Goal: Check status: Check status

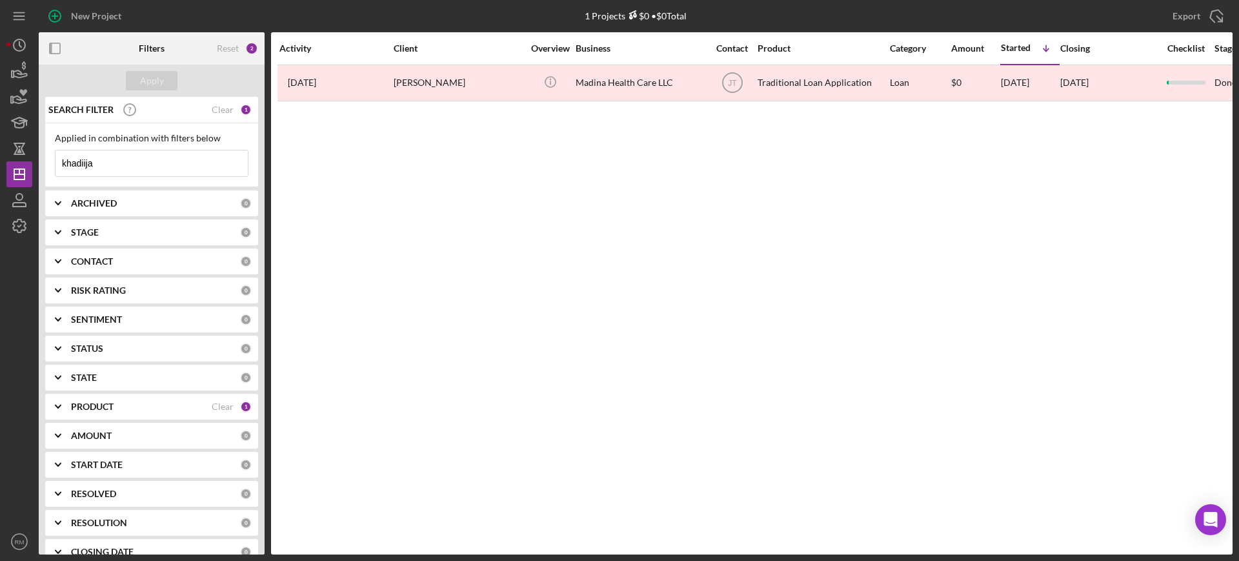
click at [127, 172] on input "khadiija" at bounding box center [151, 163] width 192 height 26
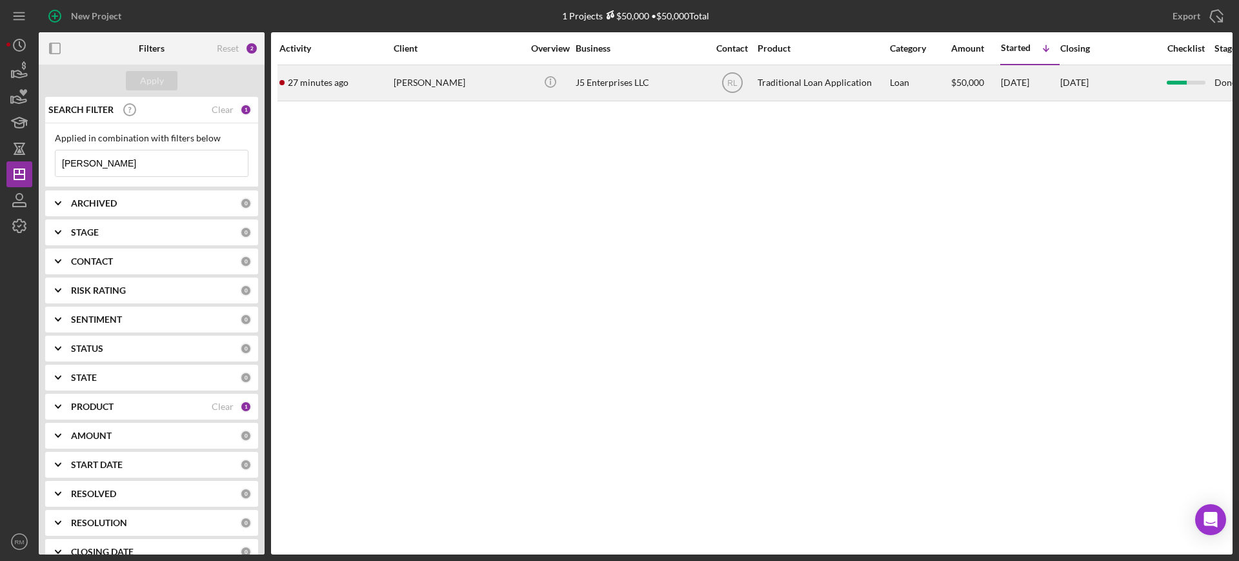
type input "[PERSON_NAME]"
click at [428, 97] on div "[PERSON_NAME]" at bounding box center [458, 83] width 129 height 34
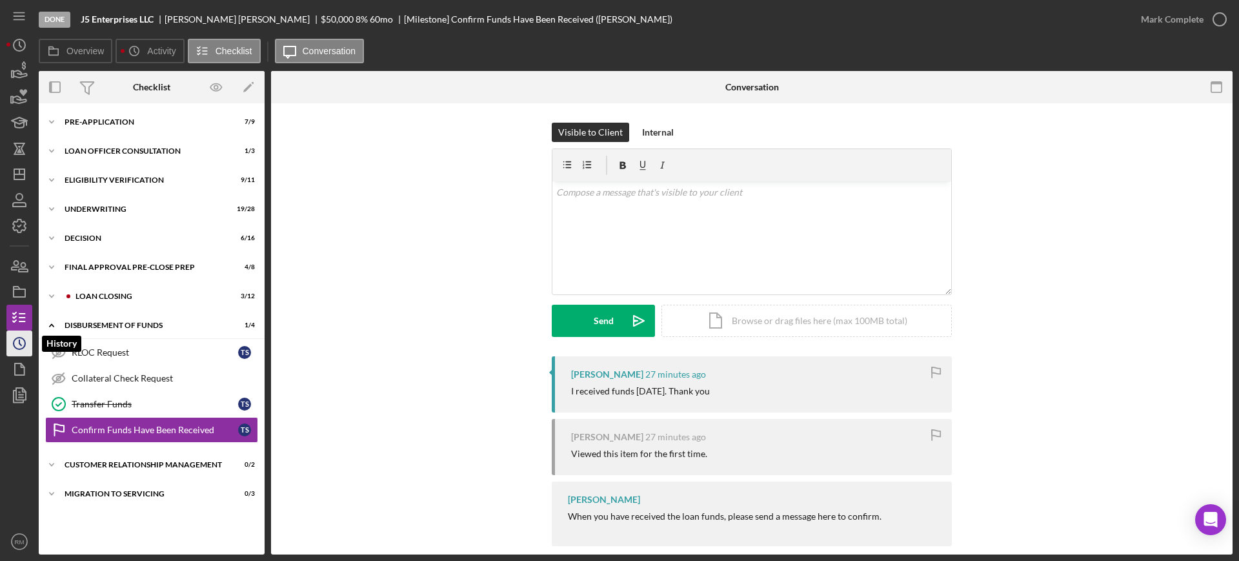
click at [21, 344] on polyline "button" at bounding box center [20, 342] width 2 height 5
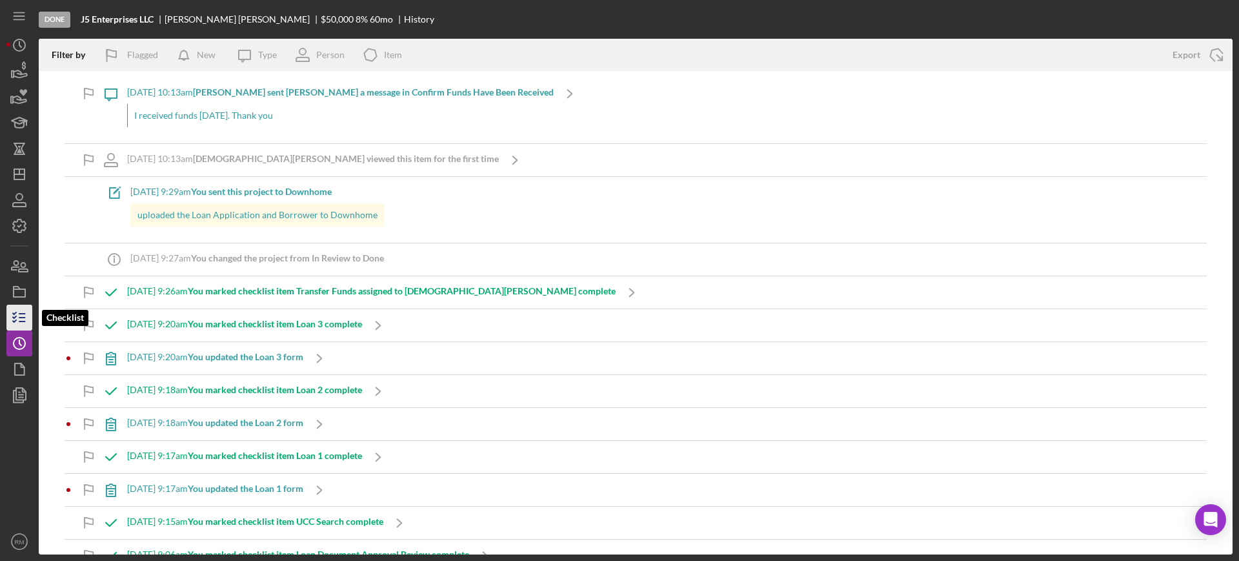
click at [21, 315] on icon "button" at bounding box center [19, 317] width 32 height 32
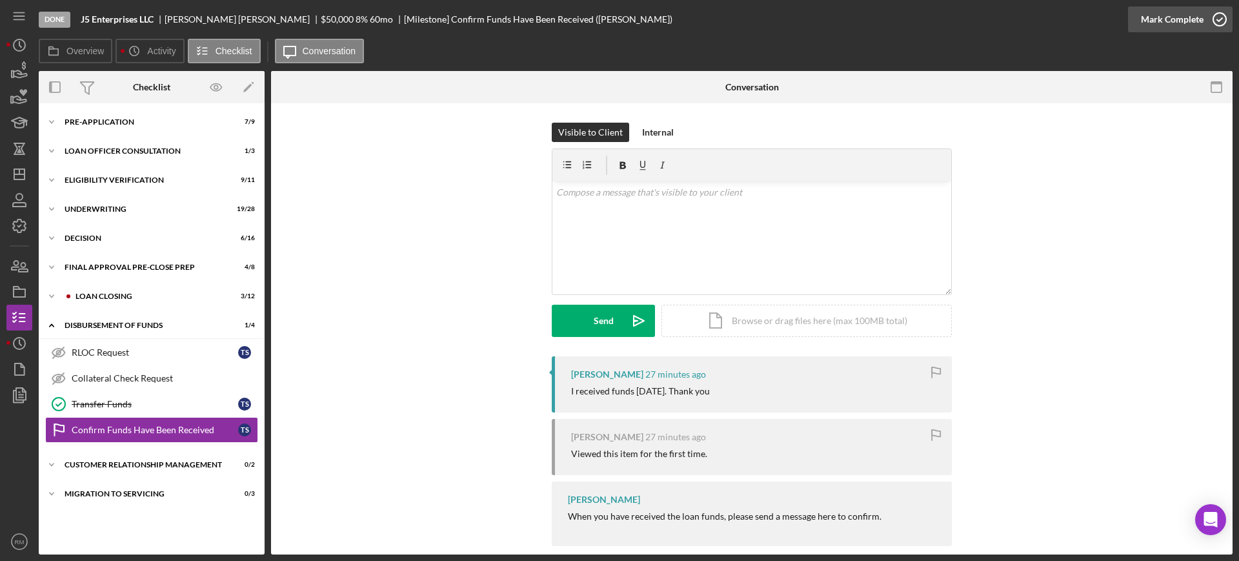
click at [1161, 10] on div "Mark Complete" at bounding box center [1172, 19] width 63 height 26
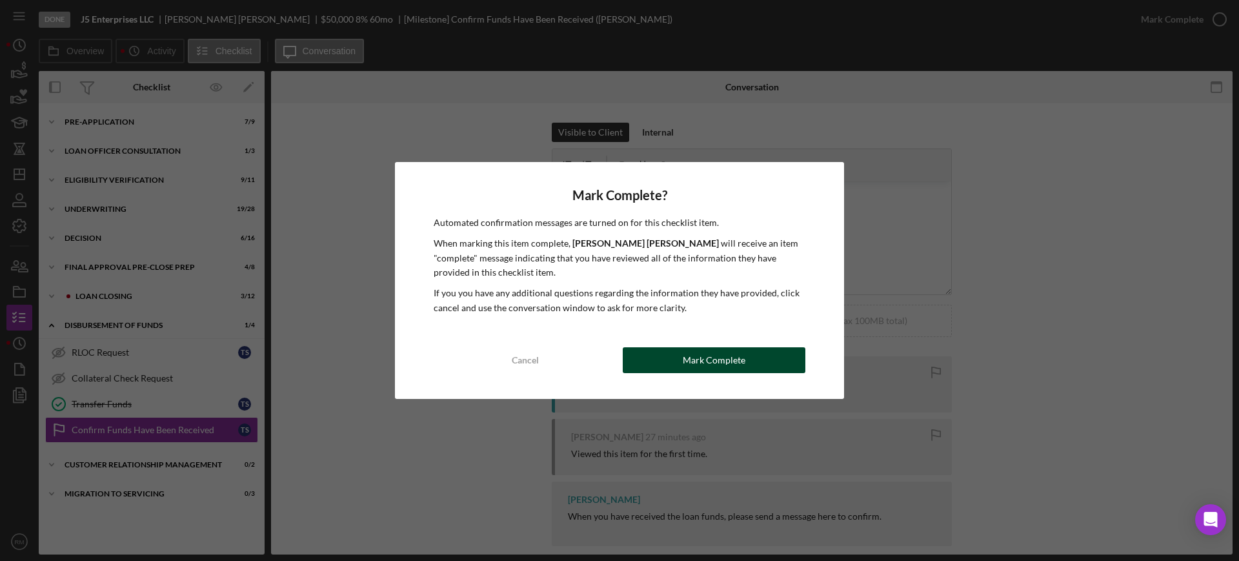
click at [665, 363] on button "Mark Complete" at bounding box center [714, 360] width 183 height 26
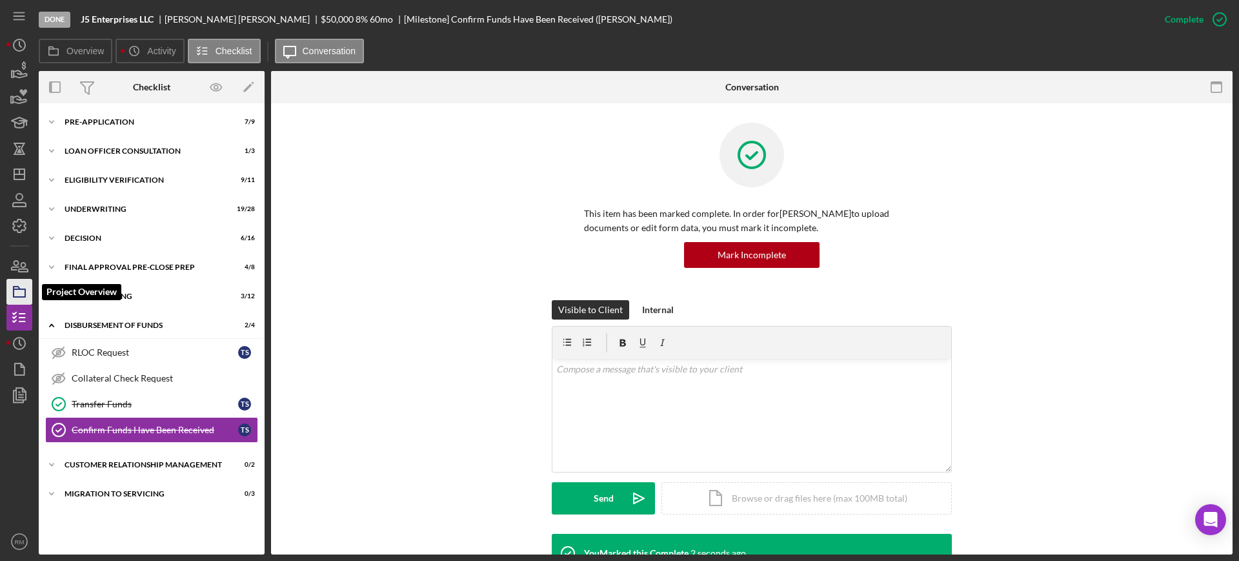
click at [24, 286] on icon "button" at bounding box center [19, 291] width 32 height 32
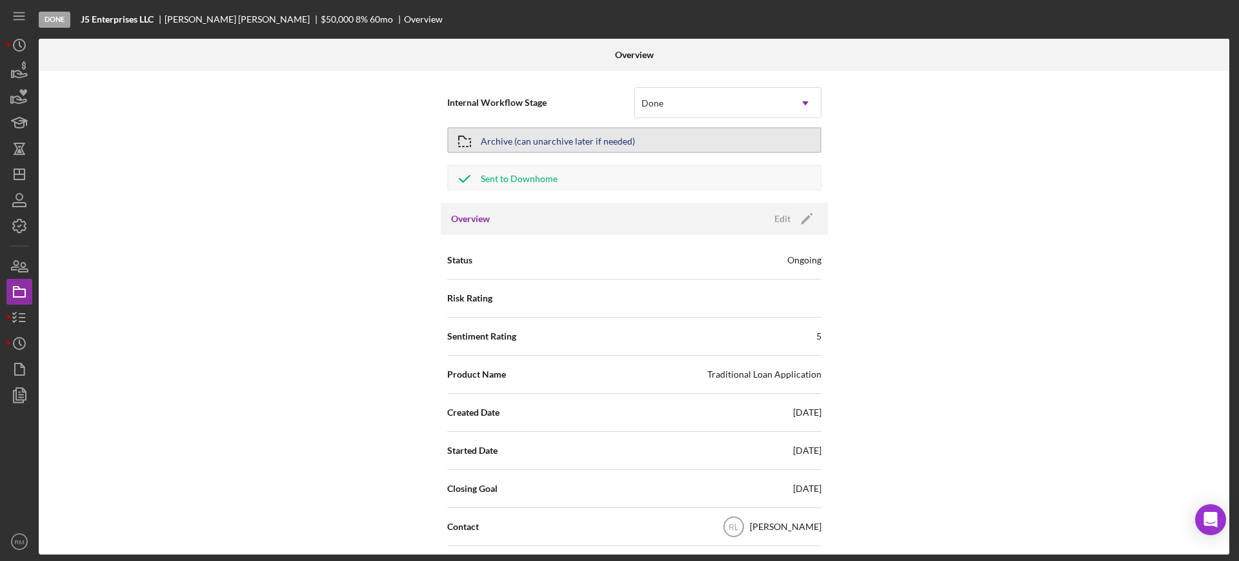
click at [630, 146] on button "Archive (can unarchive later if needed)" at bounding box center [634, 140] width 374 height 26
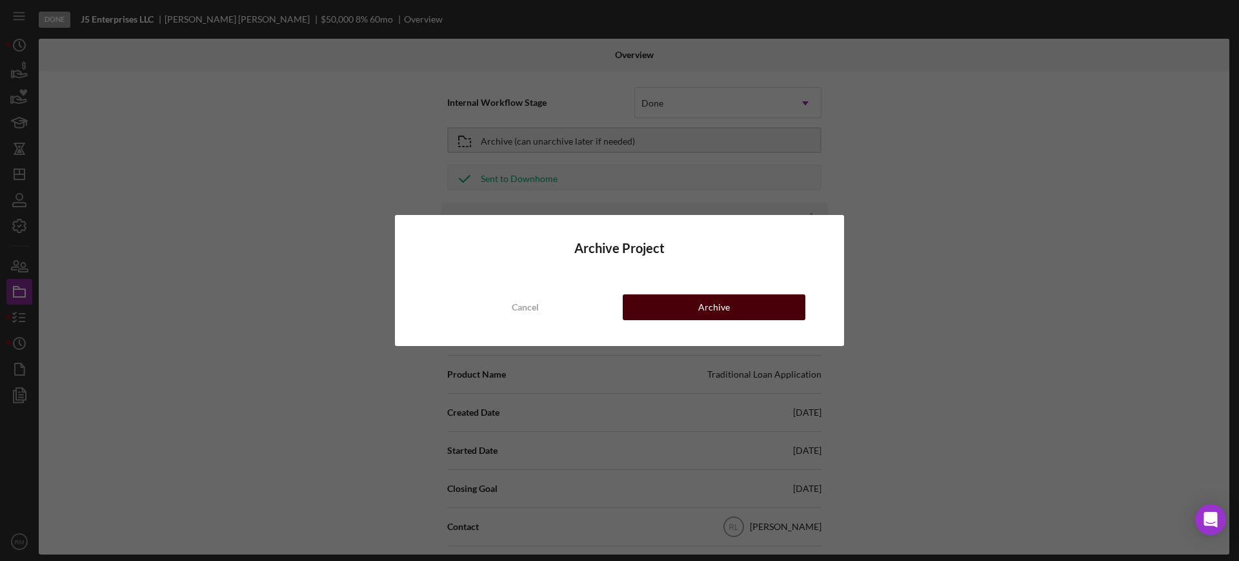
click at [654, 305] on button "Archive" at bounding box center [714, 307] width 183 height 26
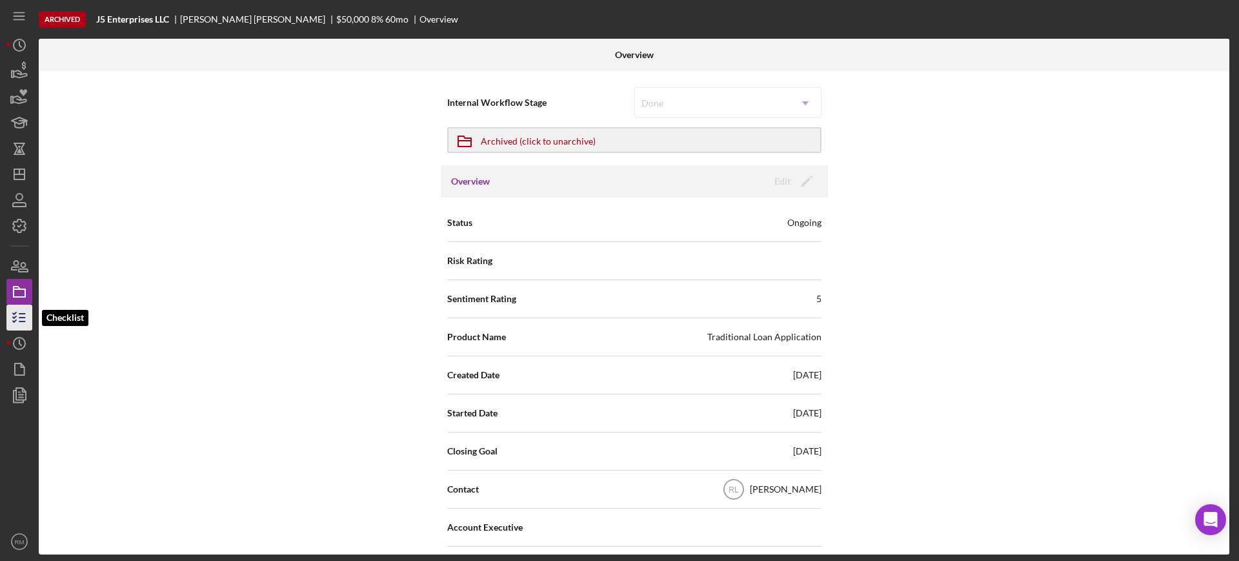
click at [17, 314] on icon "button" at bounding box center [19, 317] width 32 height 32
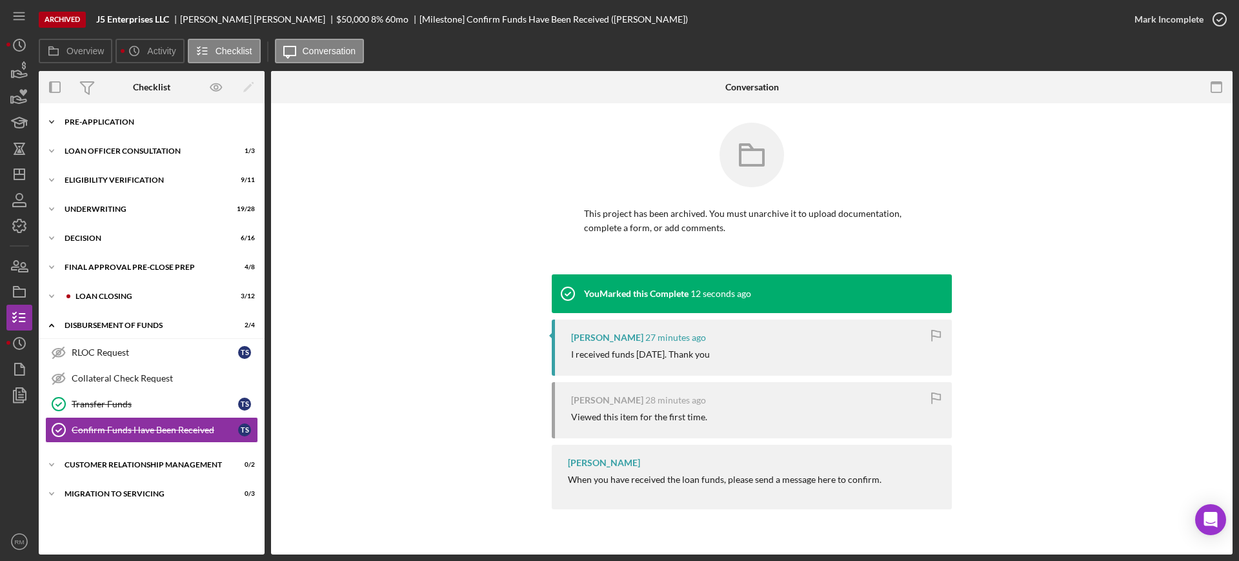
click at [112, 122] on div "Pre-Application" at bounding box center [157, 122] width 184 height 8
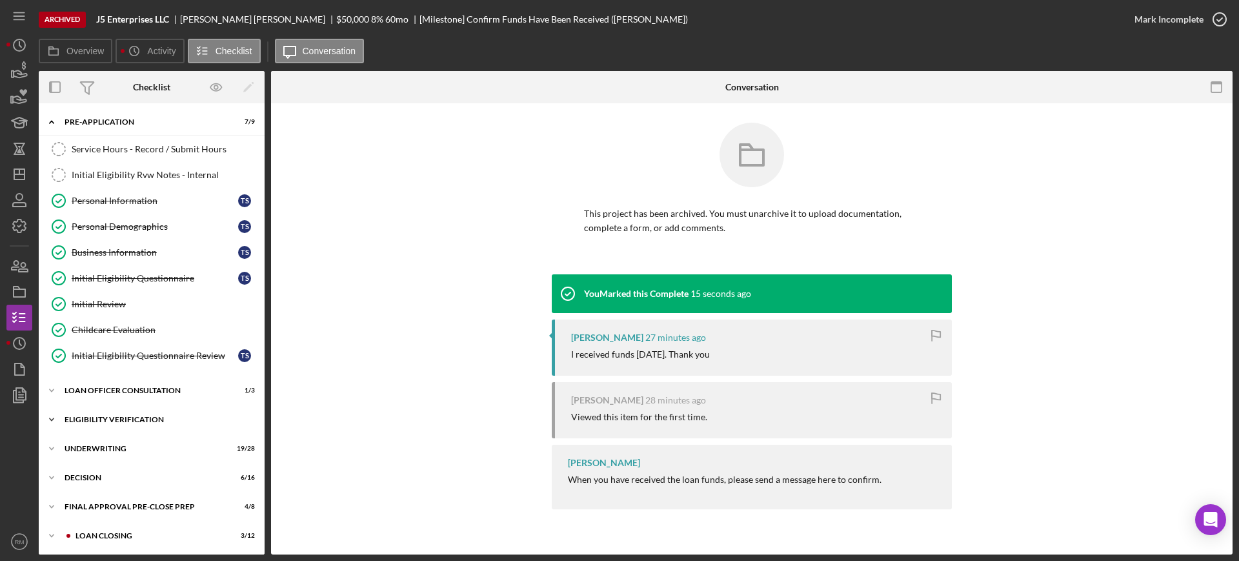
click at [106, 415] on div "Eligibility Verification" at bounding box center [157, 419] width 184 height 8
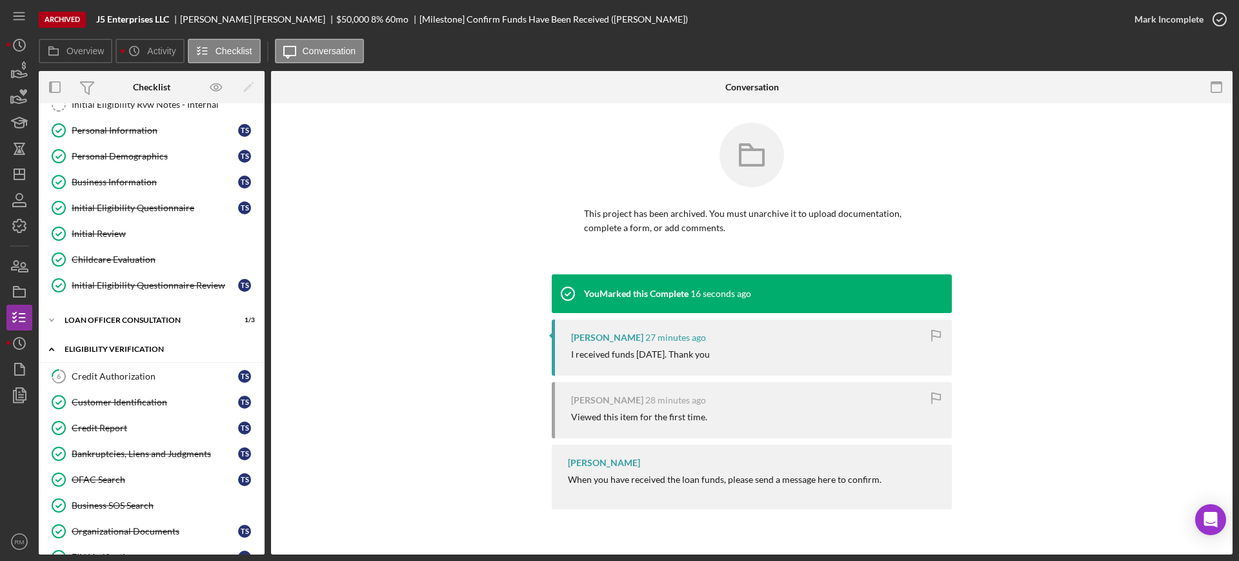
scroll to position [73, 0]
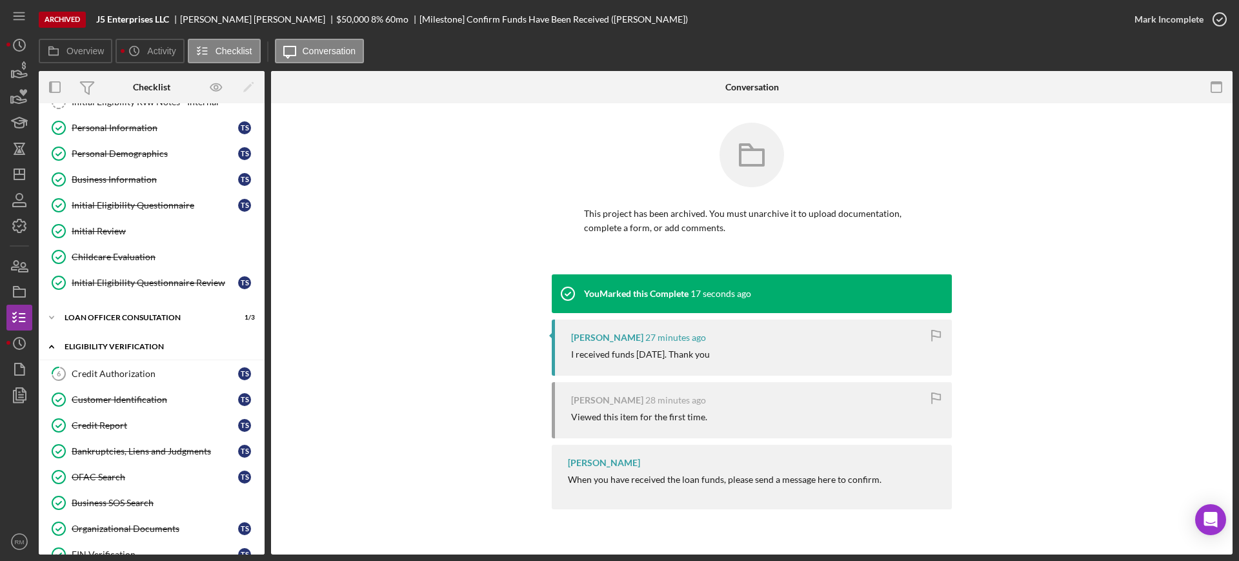
click at [106, 415] on link "Credit Report Credit Report T S" at bounding box center [151, 425] width 213 height 26
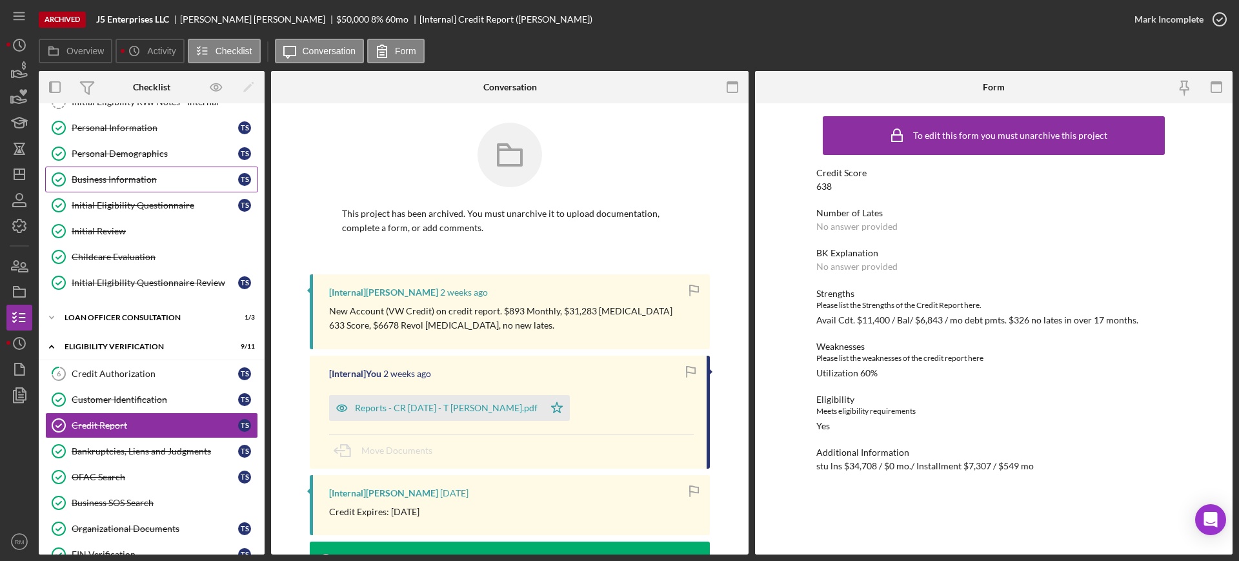
click at [179, 172] on link "Business Information Business Information T S" at bounding box center [151, 179] width 213 height 26
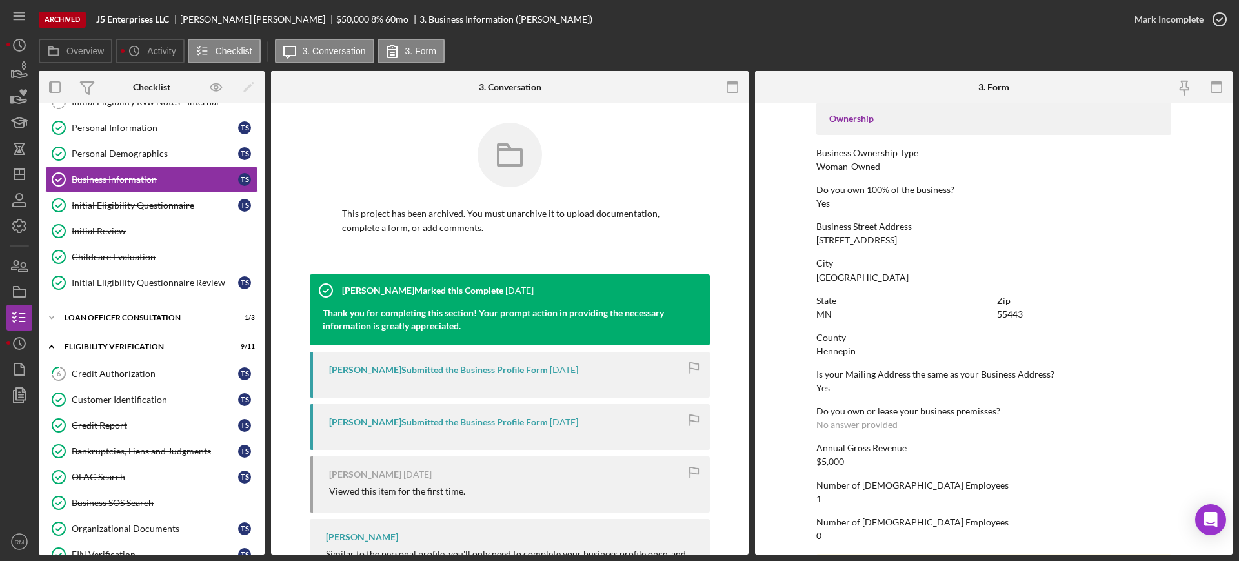
scroll to position [522, 0]
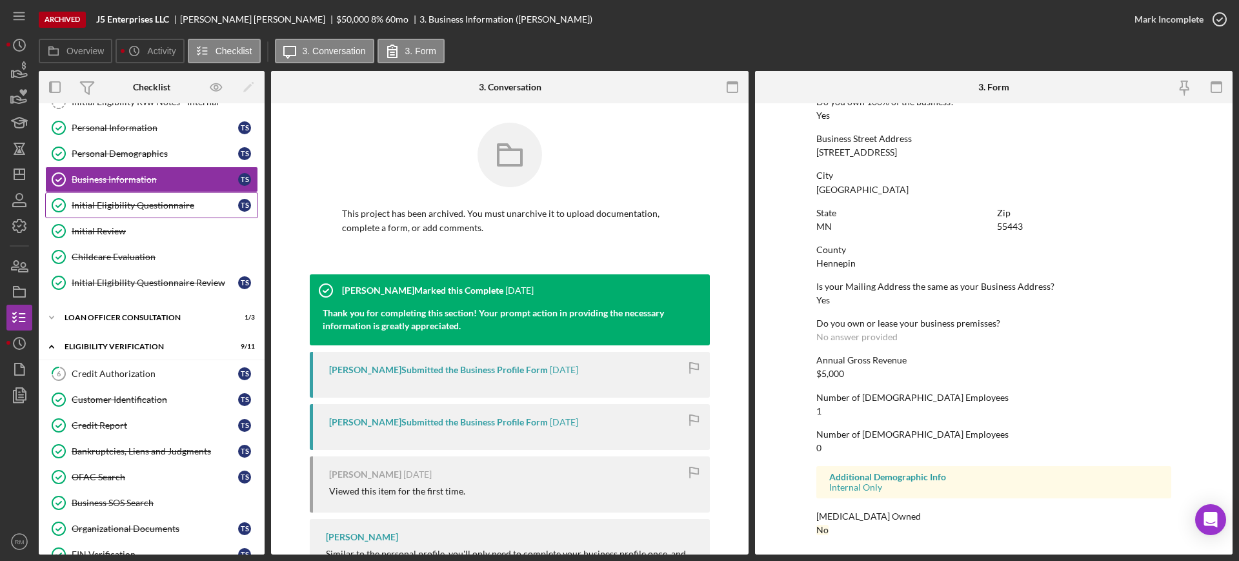
click at [153, 214] on link "Initial Eligibility Questionnaire Initial Eligibility Questionnaire T S" at bounding box center [151, 205] width 213 height 26
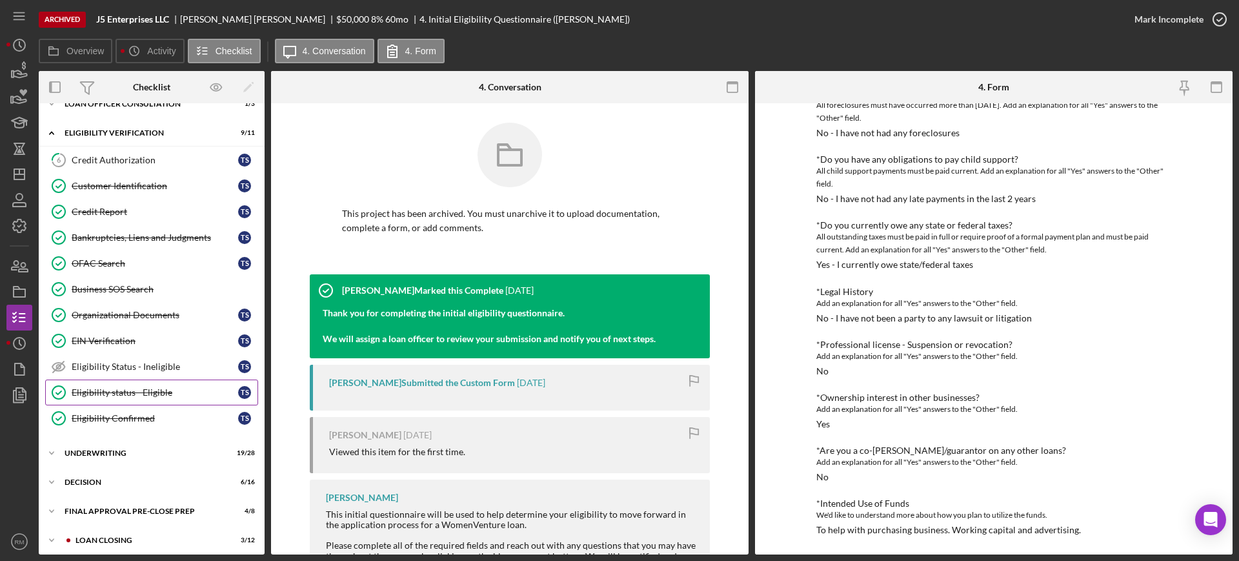
scroll to position [346, 0]
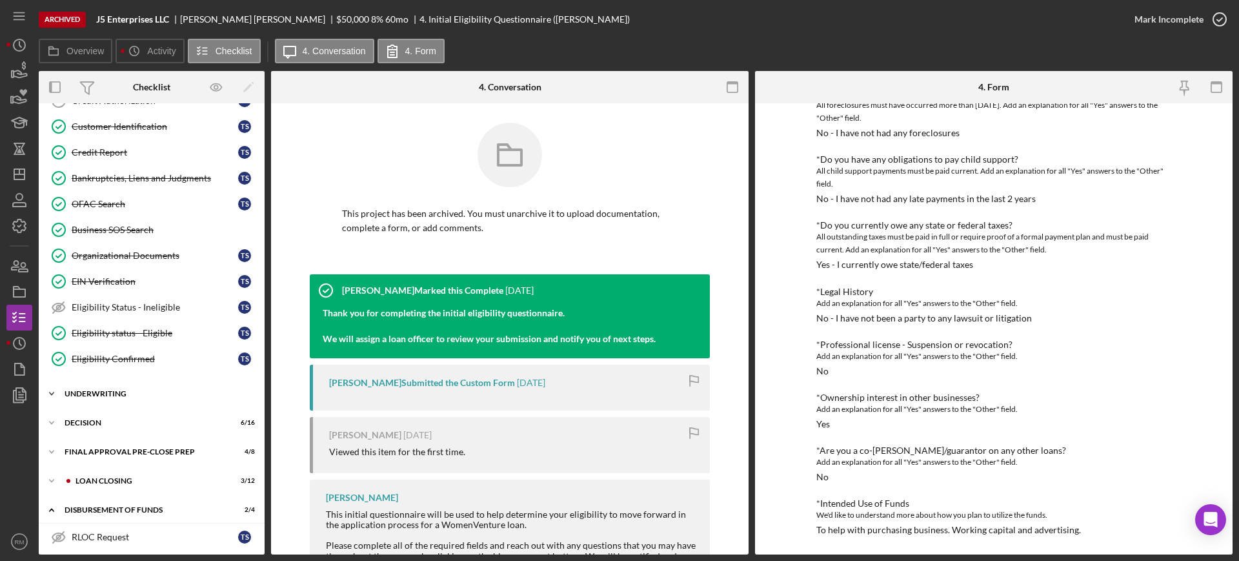
click at [83, 396] on div "Underwriting" at bounding box center [157, 394] width 184 height 8
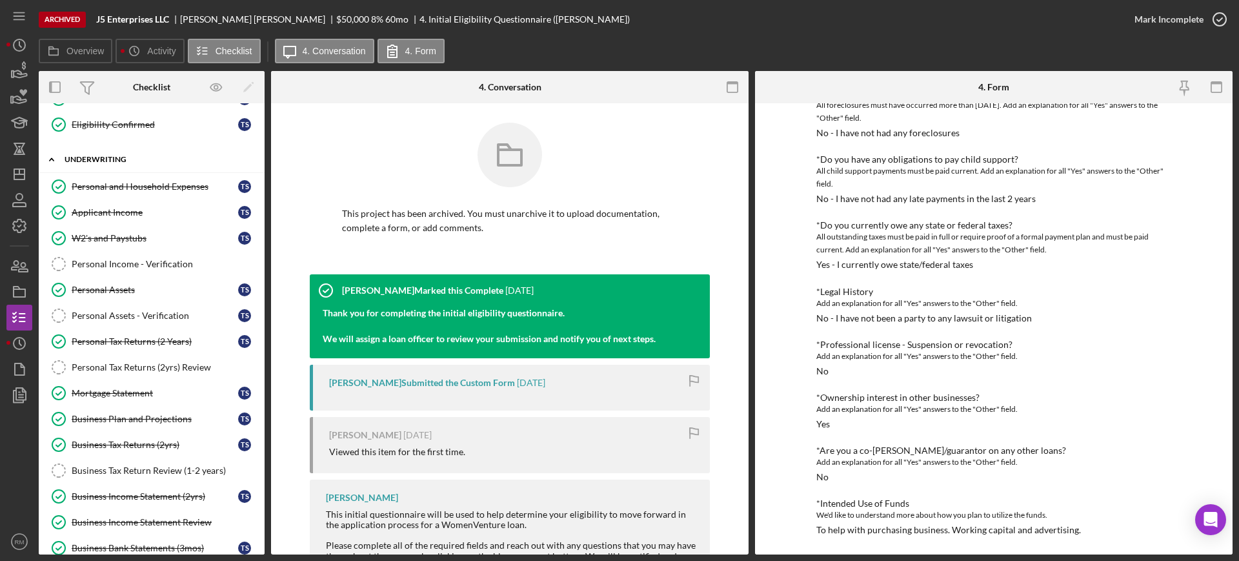
scroll to position [581, 0]
click at [123, 223] on link "Applicant Income Applicant Income T S" at bounding box center [151, 212] width 213 height 26
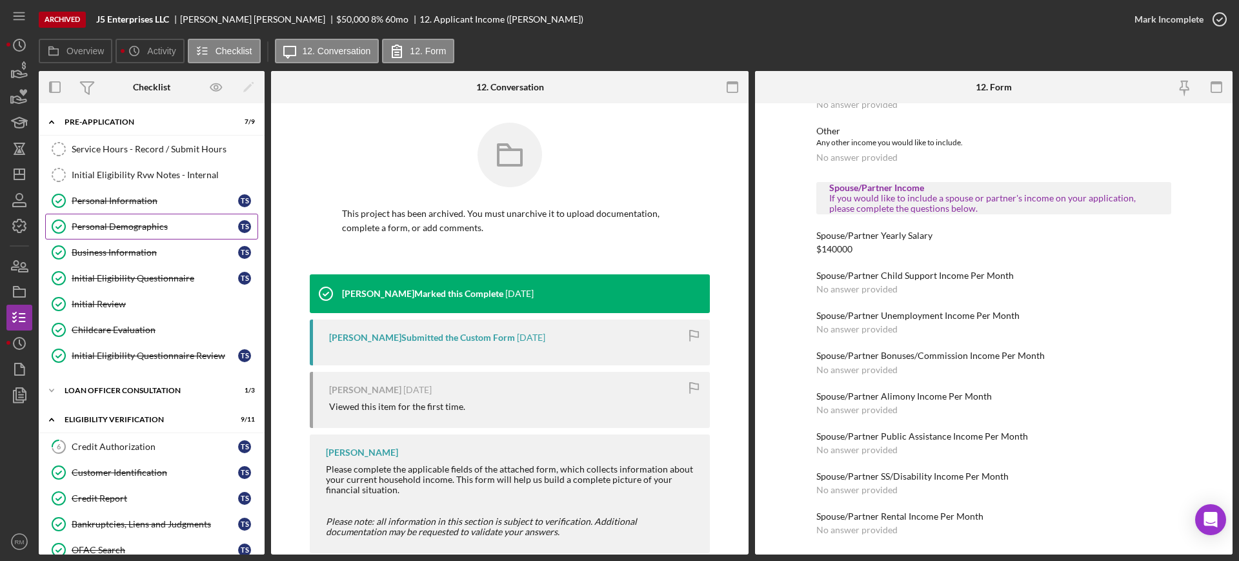
click at [155, 221] on div "Personal Demographics" at bounding box center [155, 226] width 166 height 10
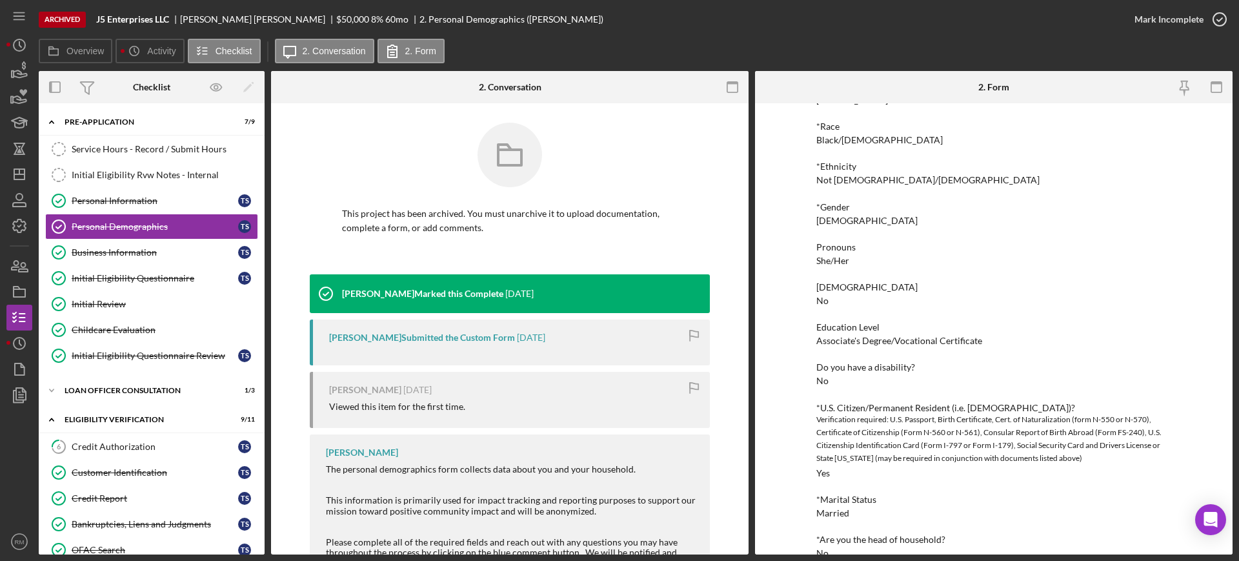
scroll to position [270, 0]
